Goal: Task Accomplishment & Management: Manage account settings

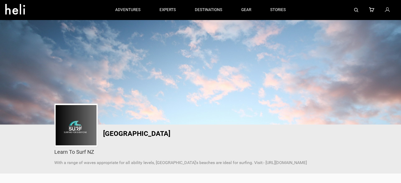
click at [386, 11] on icon at bounding box center [387, 10] width 5 height 7
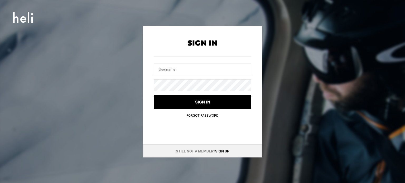
click at [226, 150] on link "Sign up" at bounding box center [222, 151] width 14 height 4
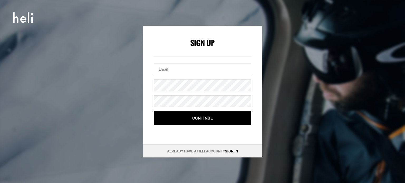
click at [173, 70] on input "email" at bounding box center [203, 69] width 98 height 12
paste input "[EMAIL_ADDRESS][DOMAIN_NAME]"
type input "[EMAIL_ADDRESS][DOMAIN_NAME]"
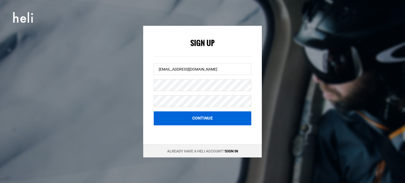
click at [179, 120] on button "Continue" at bounding box center [203, 119] width 98 height 14
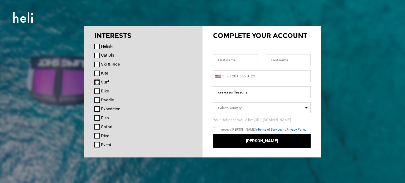
click at [97, 80] on input "Surf" at bounding box center [96, 82] width 5 height 5
checkbox input "true"
click at [241, 61] on input "text" at bounding box center [235, 60] width 45 height 12
paste input "Orewa"
type input "Orewa"
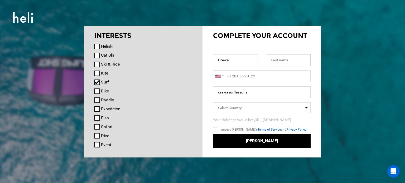
click at [283, 59] on input "text" at bounding box center [288, 60] width 45 height 12
paste input "Surf Lessons"
type input "Surf Lessons"
type input "+1"
click at [252, 75] on input "+1" at bounding box center [262, 76] width 98 height 12
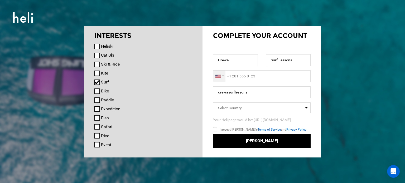
click at [222, 78] on div at bounding box center [219, 76] width 12 height 11
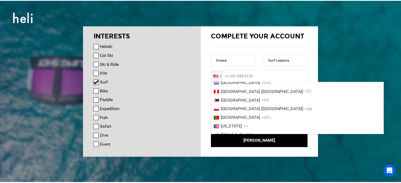
scroll to position [1354, 0]
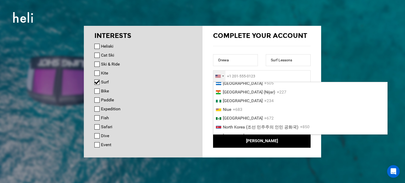
click at [288, 79] on li "New Zealand +64" at bounding box center [300, 74] width 174 height 9
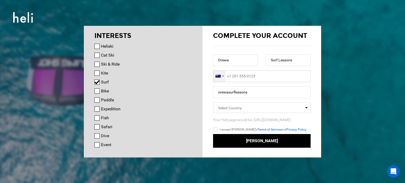
type input "+64"
paste input "272667217"
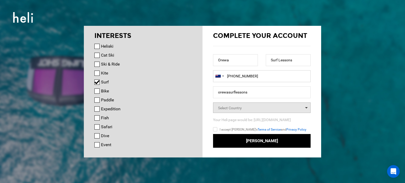
type input "[PHONE_NUMBER]"
click at [237, 107] on span "Select Country" at bounding box center [230, 108] width 24 height 4
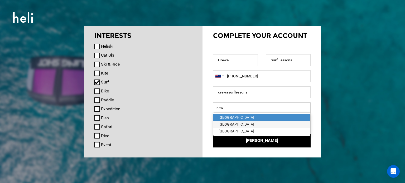
type input "new"
click at [234, 124] on div "[GEOGRAPHIC_DATA]" at bounding box center [262, 124] width 87 height 5
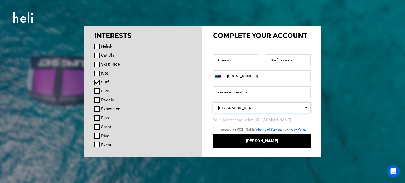
click at [228, 128] on input "I accept [PERSON_NAME]'s Terms of Service and Privacy Policy" at bounding box center [223, 131] width 20 height 8
checkbox input "true"
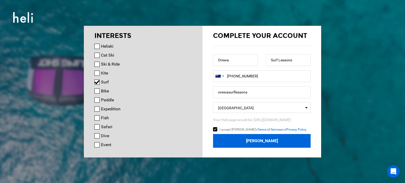
click at [256, 138] on button "[PERSON_NAME]" at bounding box center [262, 141] width 98 height 14
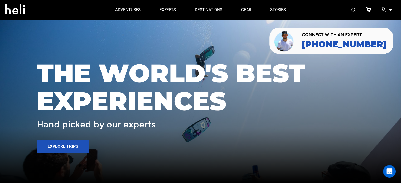
click at [395, 9] on div "My Profile My Orders Account Settings Credits Saved Adventures Logout" at bounding box center [386, 10] width 19 height 10
click at [387, 9] on div at bounding box center [385, 11] width 8 height 8
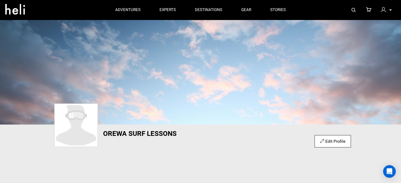
click at [342, 141] on link "Edit Profile" at bounding box center [332, 141] width 25 height 5
click at [72, 128] on img at bounding box center [76, 125] width 41 height 40
click at [335, 144] on link "Edit Profile" at bounding box center [332, 141] width 25 height 5
click at [76, 127] on img at bounding box center [76, 125] width 41 height 40
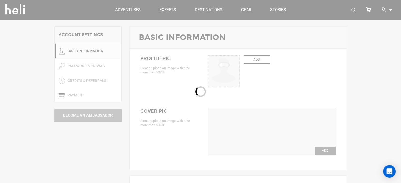
type input "Orewa"
type input "Surf Lessons"
type input "orewasurflessons"
type input "[EMAIL_ADDRESS][DOMAIN_NAME]"
type input "[PHONE_NUMBER]"
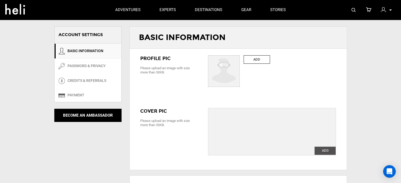
click at [257, 60] on label "ADD" at bounding box center [257, 59] width 26 height 9
click at [240, 60] on input "ADD" at bounding box center [224, 72] width 32 height 32
type input "C:\fakepath\Untitled design (4).jpg"
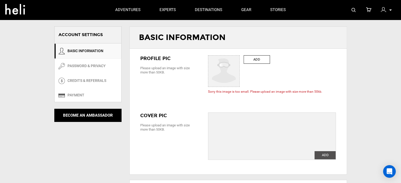
click at [261, 60] on label "ADD" at bounding box center [257, 59] width 26 height 9
click at [240, 60] on input "ADD" at bounding box center [224, 72] width 32 height 32
click at [274, 91] on span "Sorry this image is too small. Please upload an image with size more than 50kb." at bounding box center [272, 92] width 128 height 4
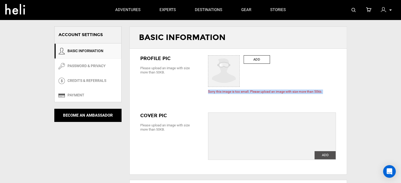
click at [270, 82] on div at bounding box center [270, 82] width 0 height 0
click at [304, 81] on div "ADD ADD Change Sorry this image is too small. Please upload an image with size …" at bounding box center [272, 74] width 136 height 39
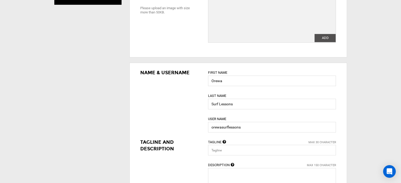
scroll to position [123, 0]
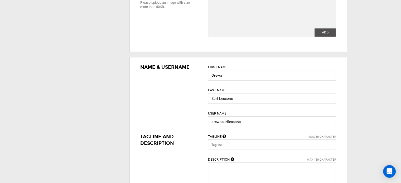
click at [323, 36] on label "ADD" at bounding box center [325, 32] width 21 height 8
click at [323, 36] on input "ADD" at bounding box center [325, 32] width 21 height 8
type input "C:\fakepath\Orewasurflessons.jpg"
